Goal: Find contact information: Find contact information

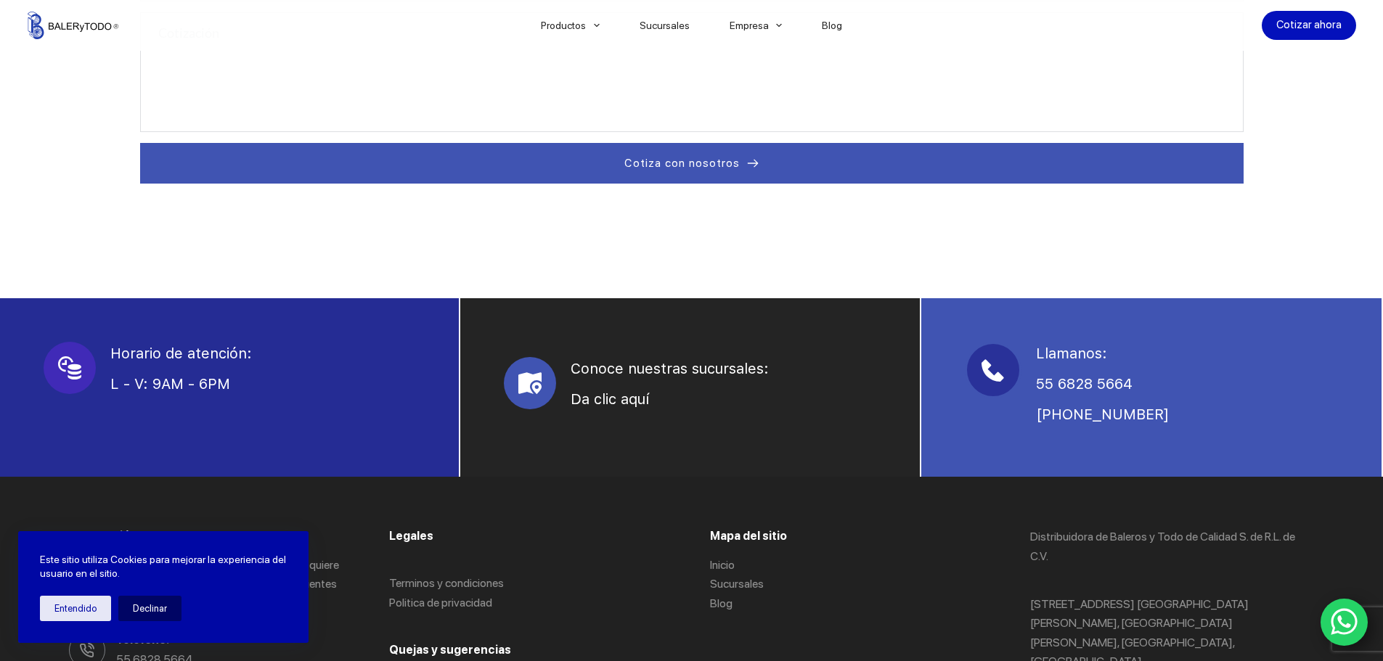
scroll to position [990, 0]
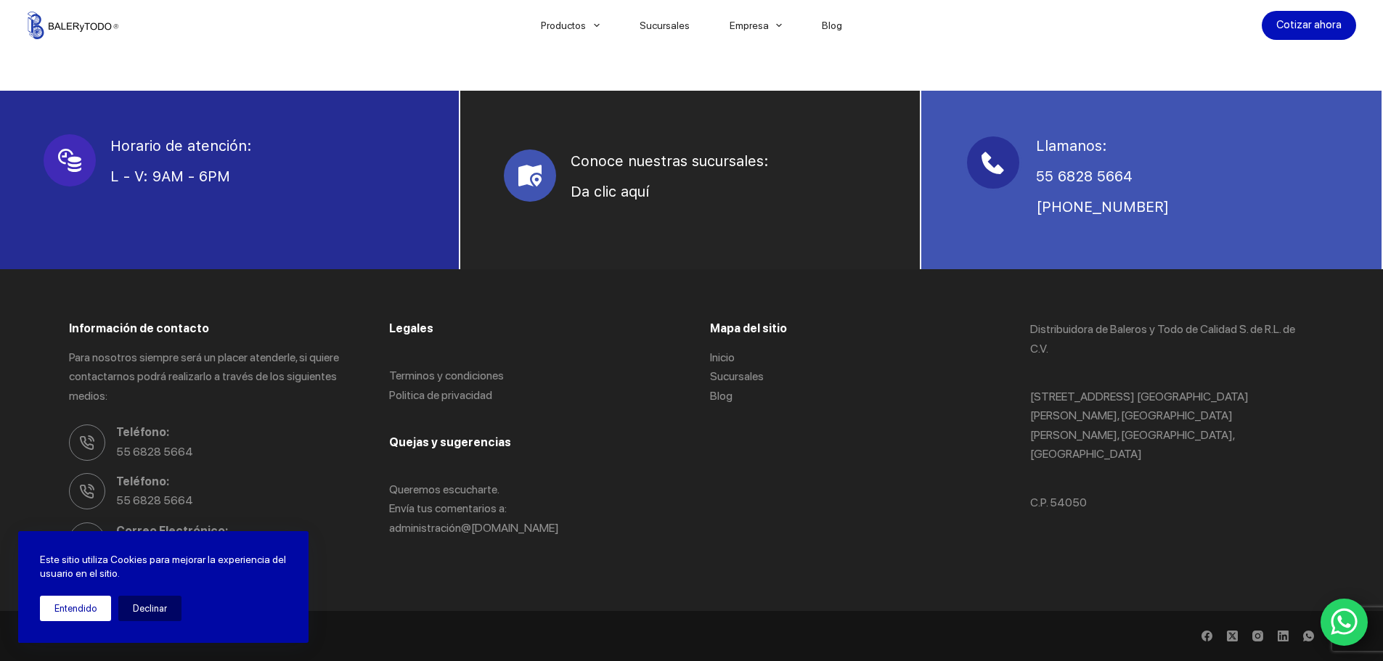
click at [80, 605] on button "Entendido" at bounding box center [75, 608] width 71 height 25
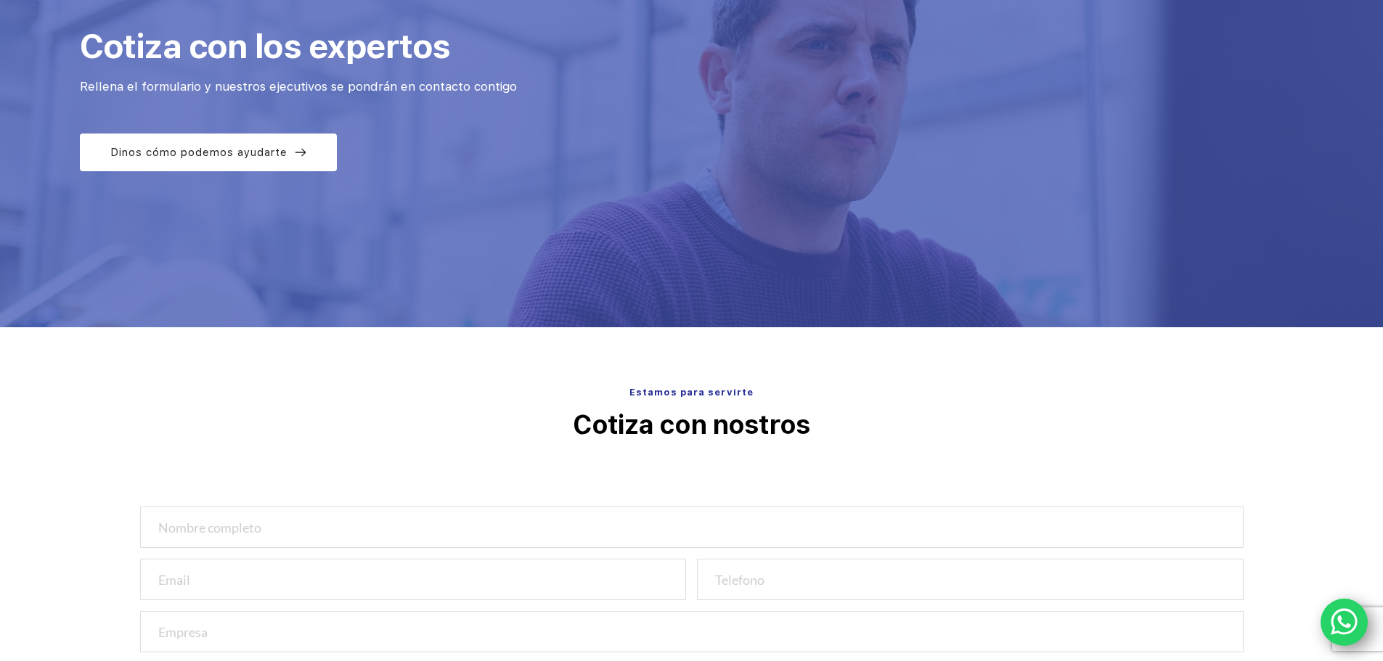
scroll to position [0, 0]
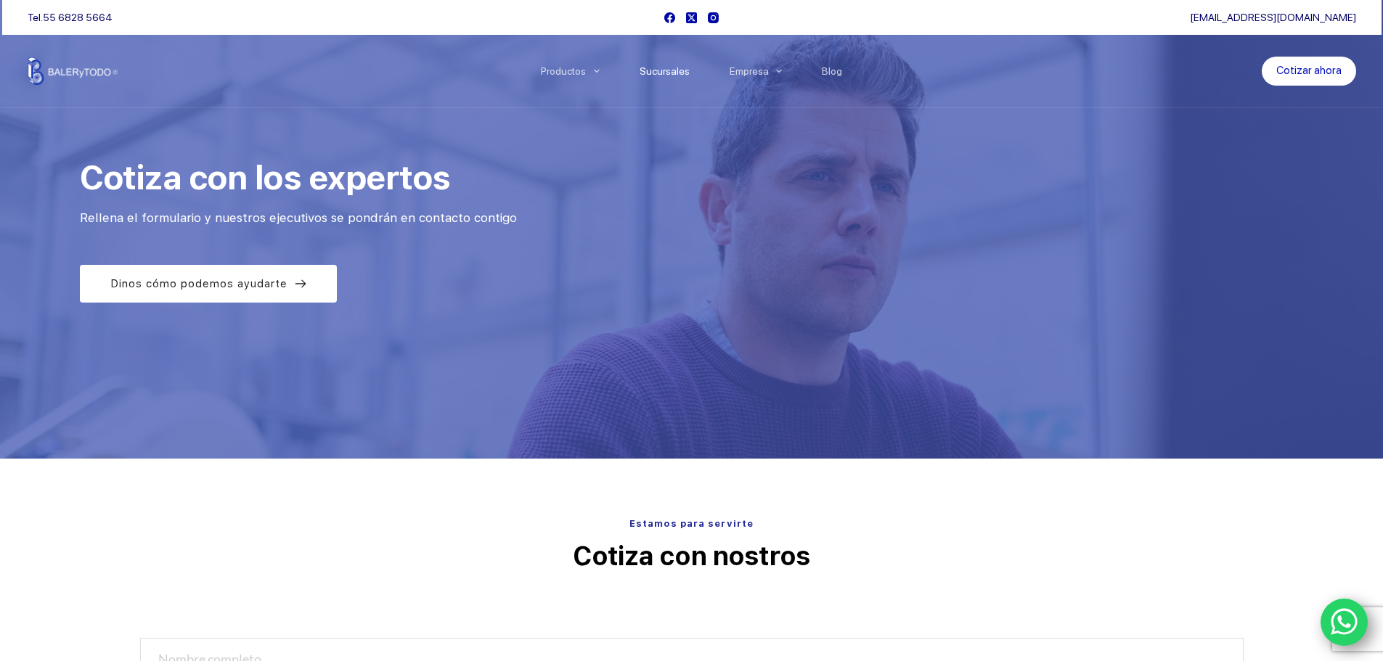
click at [658, 71] on link "Sucursales" at bounding box center [664, 71] width 90 height 0
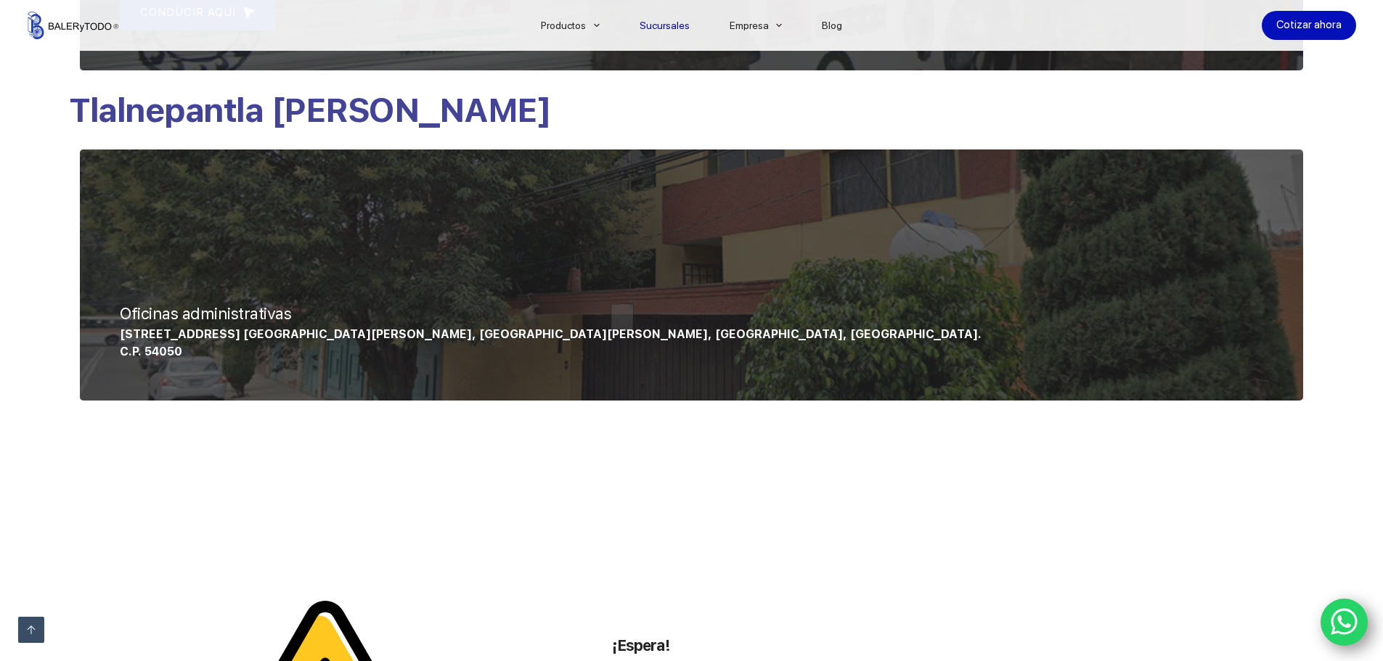
scroll to position [1307, 0]
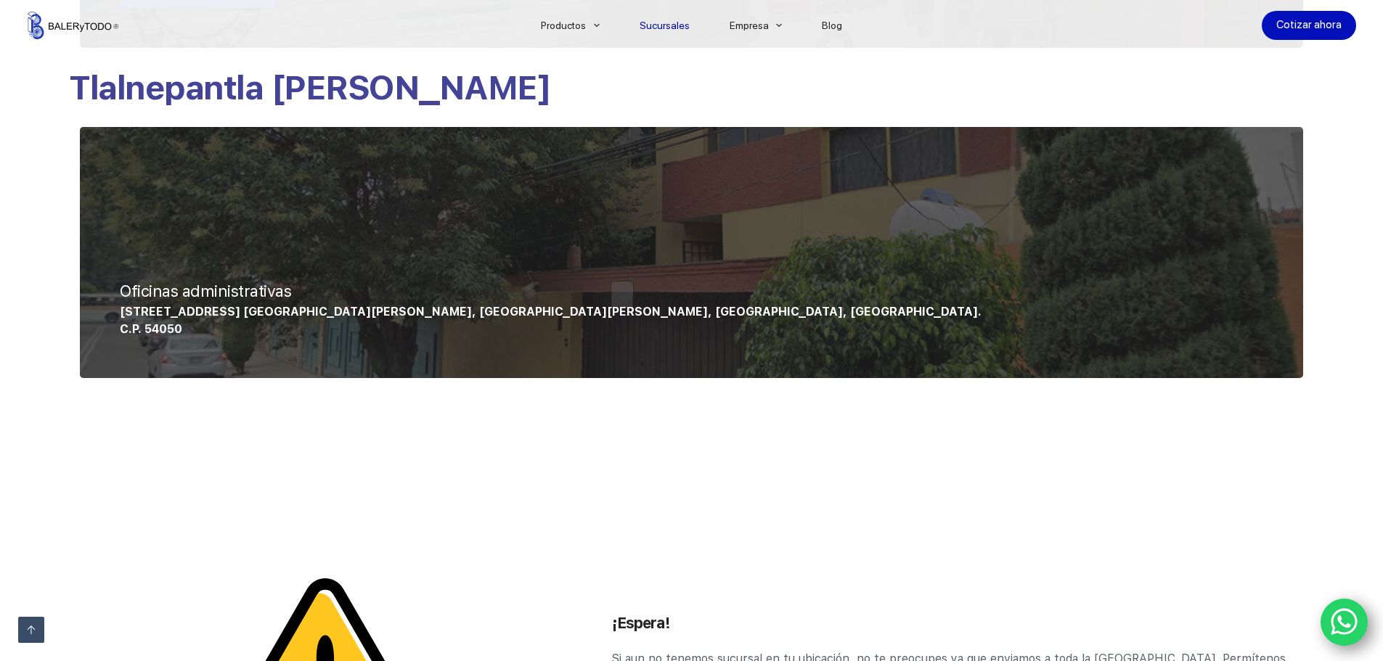
click at [413, 330] on p "C.P. 54050" at bounding box center [691, 329] width 1143 height 17
click at [428, 302] on p "Oficinas administrativas" at bounding box center [691, 291] width 1143 height 24
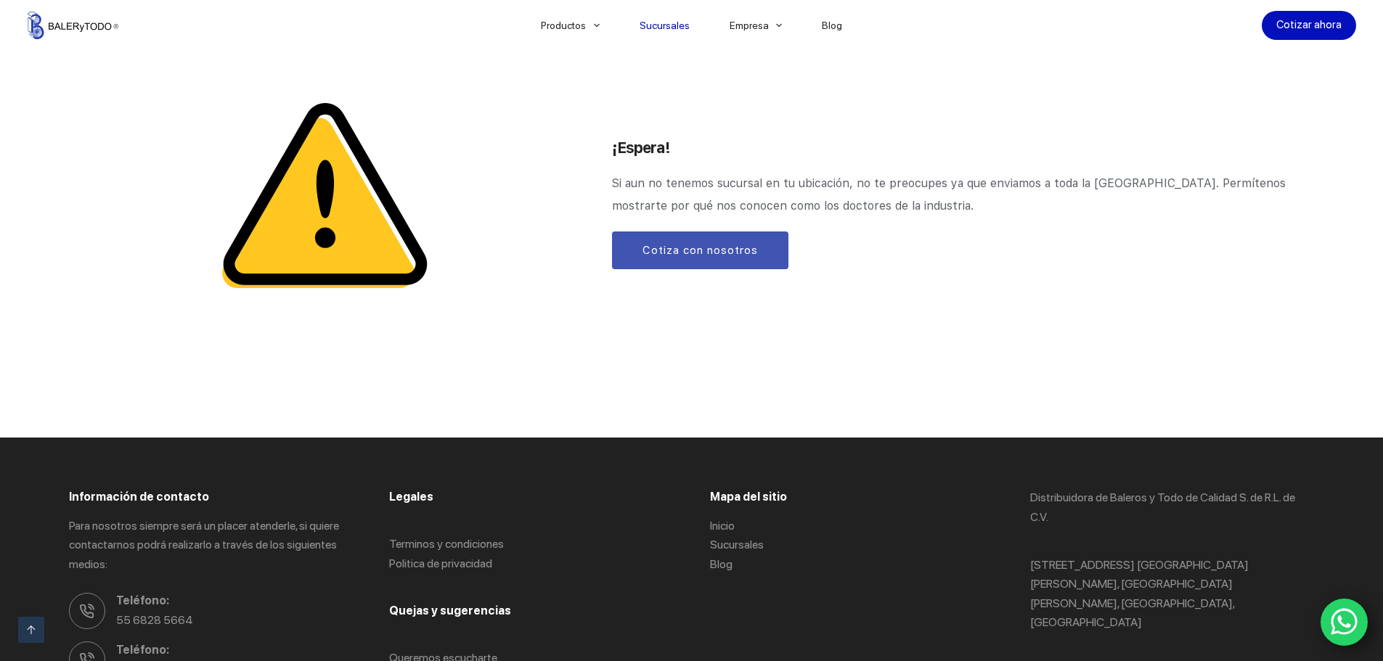
scroll to position [1887, 0]
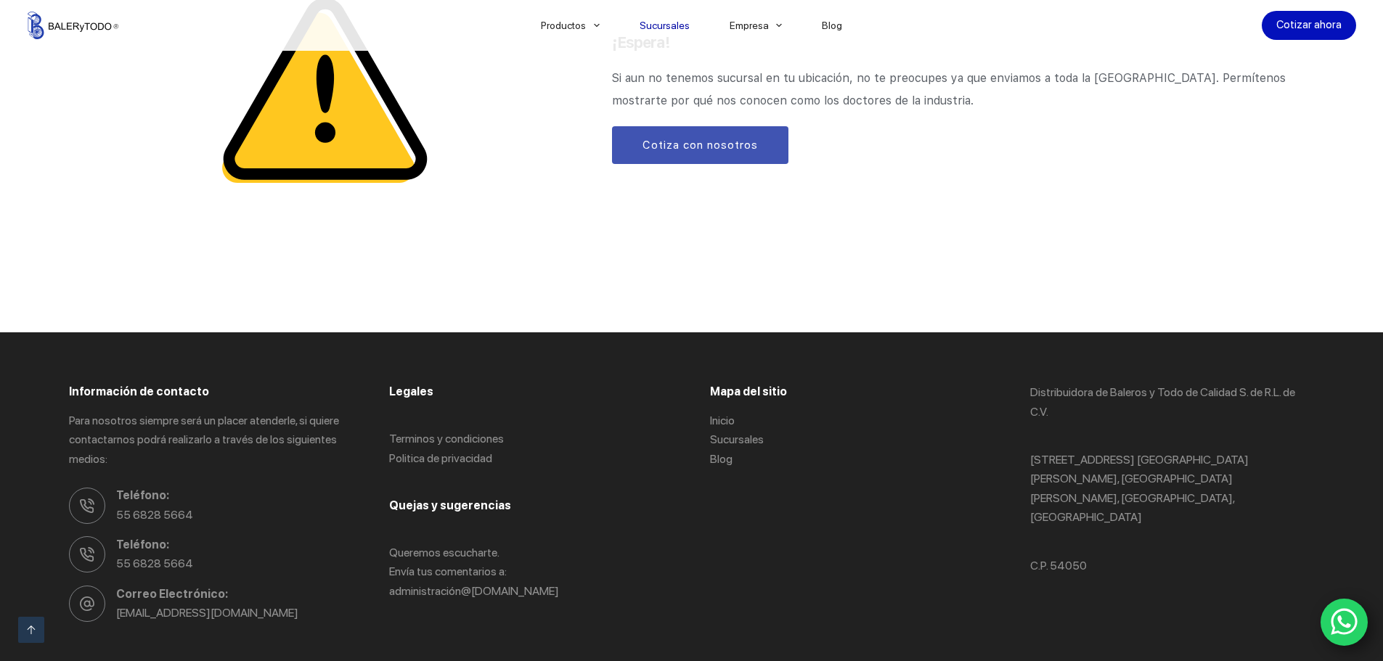
click at [1332, 608] on icon "WhatsApp" at bounding box center [1345, 622] width 28 height 30
